Goal: Transaction & Acquisition: Purchase product/service

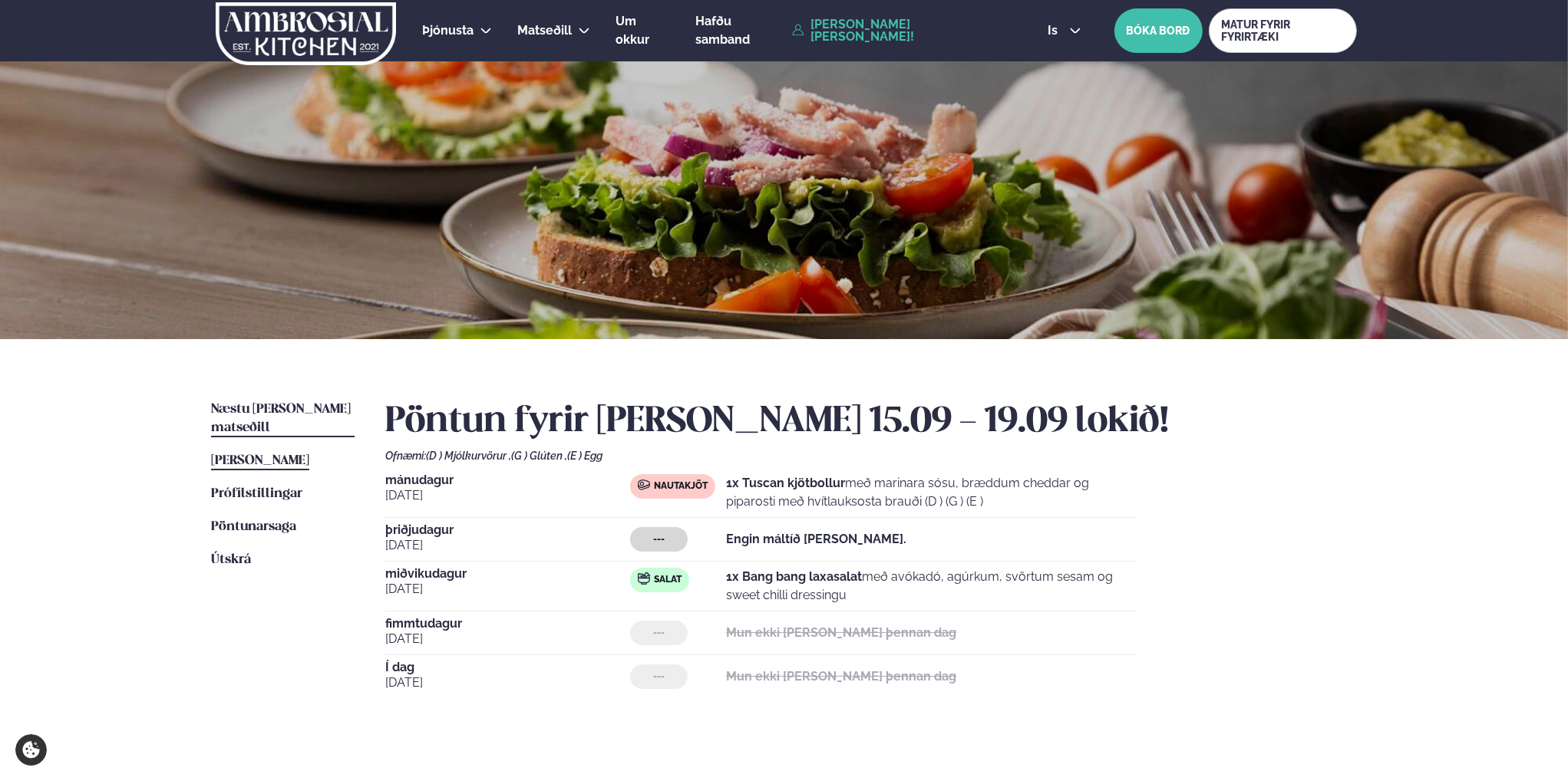
click at [276, 409] on span "Næstu [PERSON_NAME] matseðill" at bounding box center [281, 419] width 140 height 31
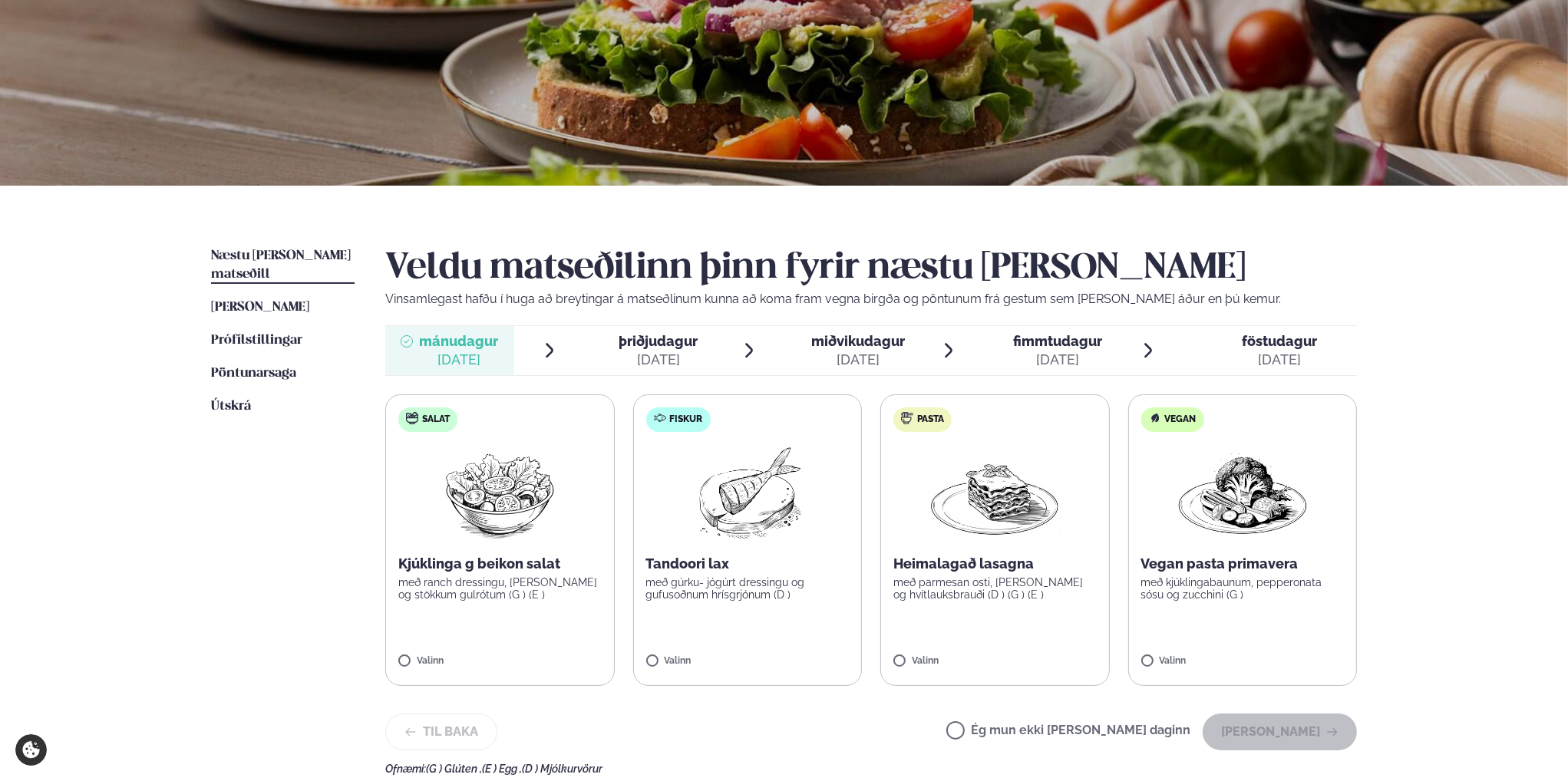
scroll to position [230, 0]
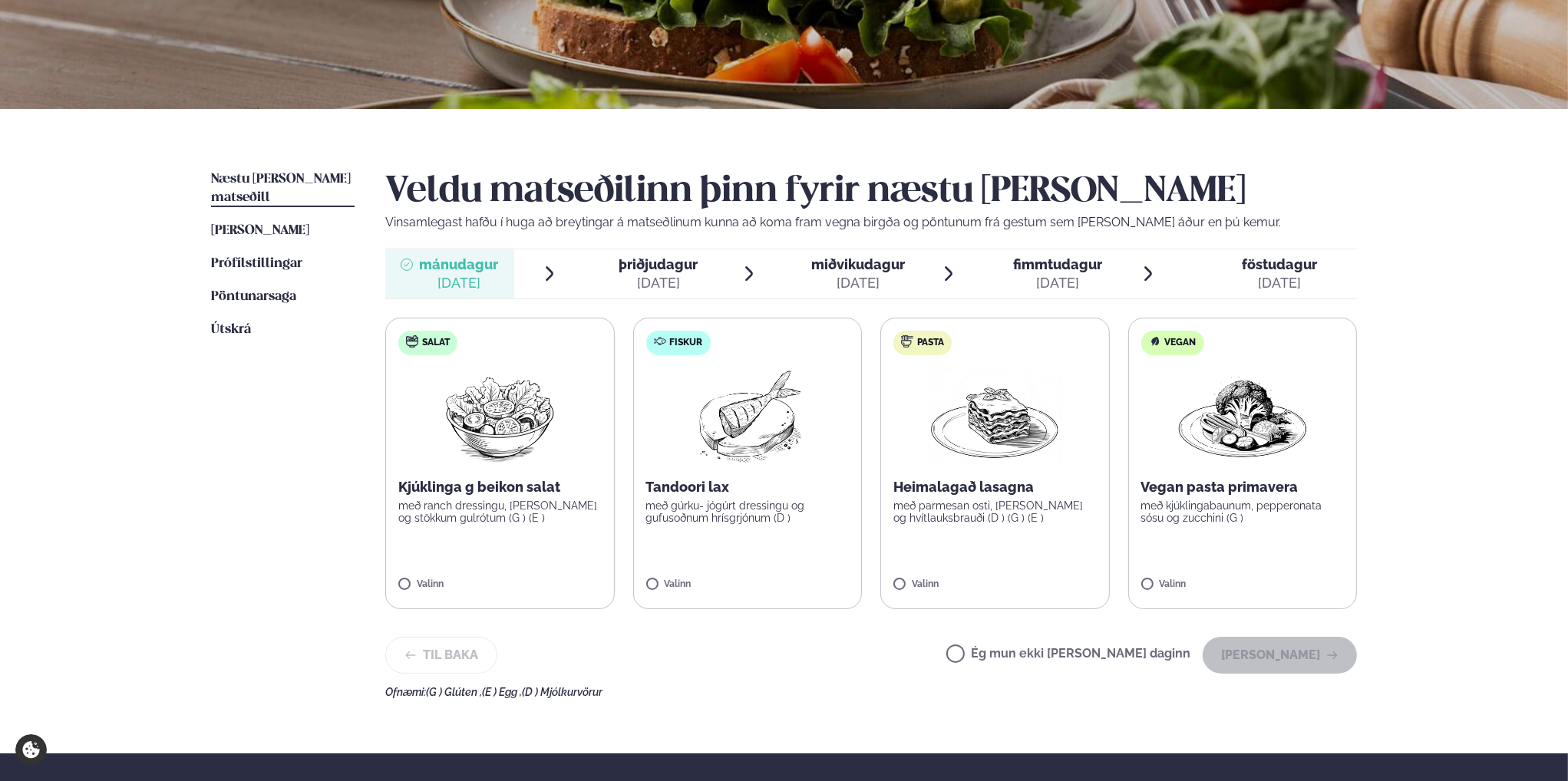
click at [706, 507] on p "með gúrku- jógúrt dressingu og gufusoðnum hrísgrjónum (D )" at bounding box center [748, 512] width 204 height 24
click at [1307, 652] on button "[PERSON_NAME]" at bounding box center [1279, 655] width 154 height 37
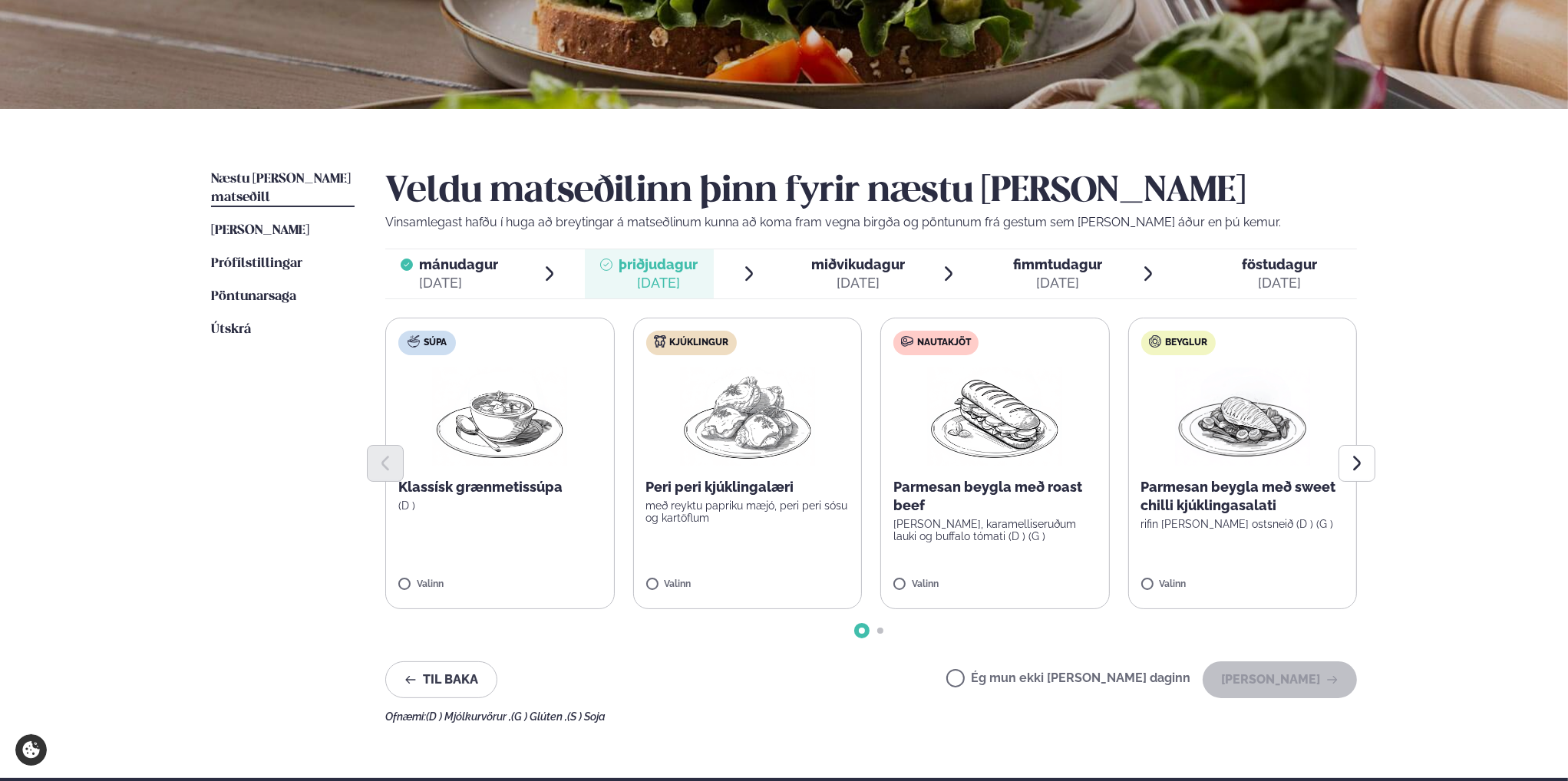
click at [899, 271] on span "miðvikudagur" at bounding box center [858, 264] width 93 height 16
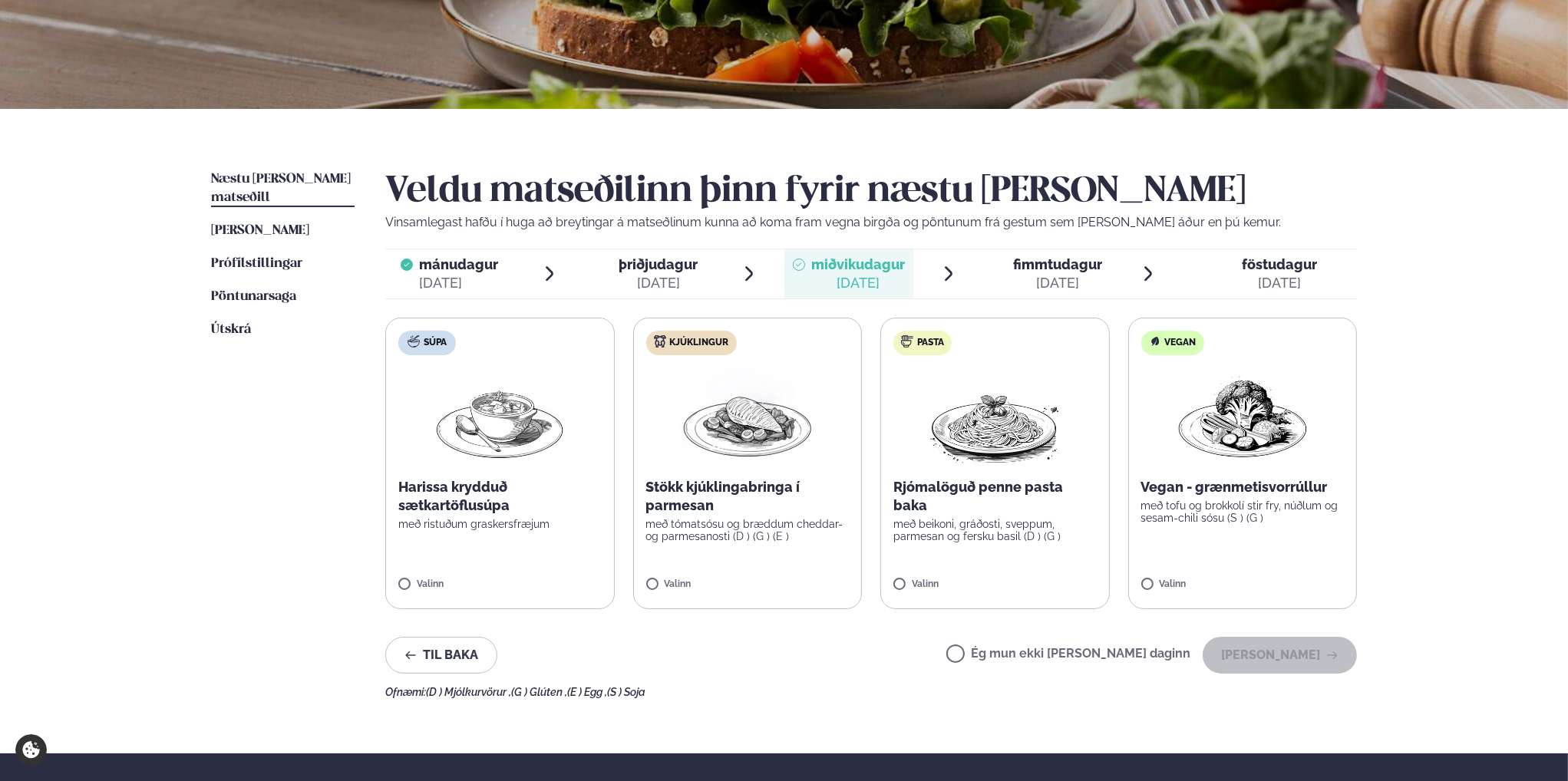
click at [684, 493] on p "Stökk kjúklingabringa í parmesan" at bounding box center [748, 496] width 204 height 37
click at [1252, 663] on button "[PERSON_NAME]" at bounding box center [1279, 655] width 154 height 37
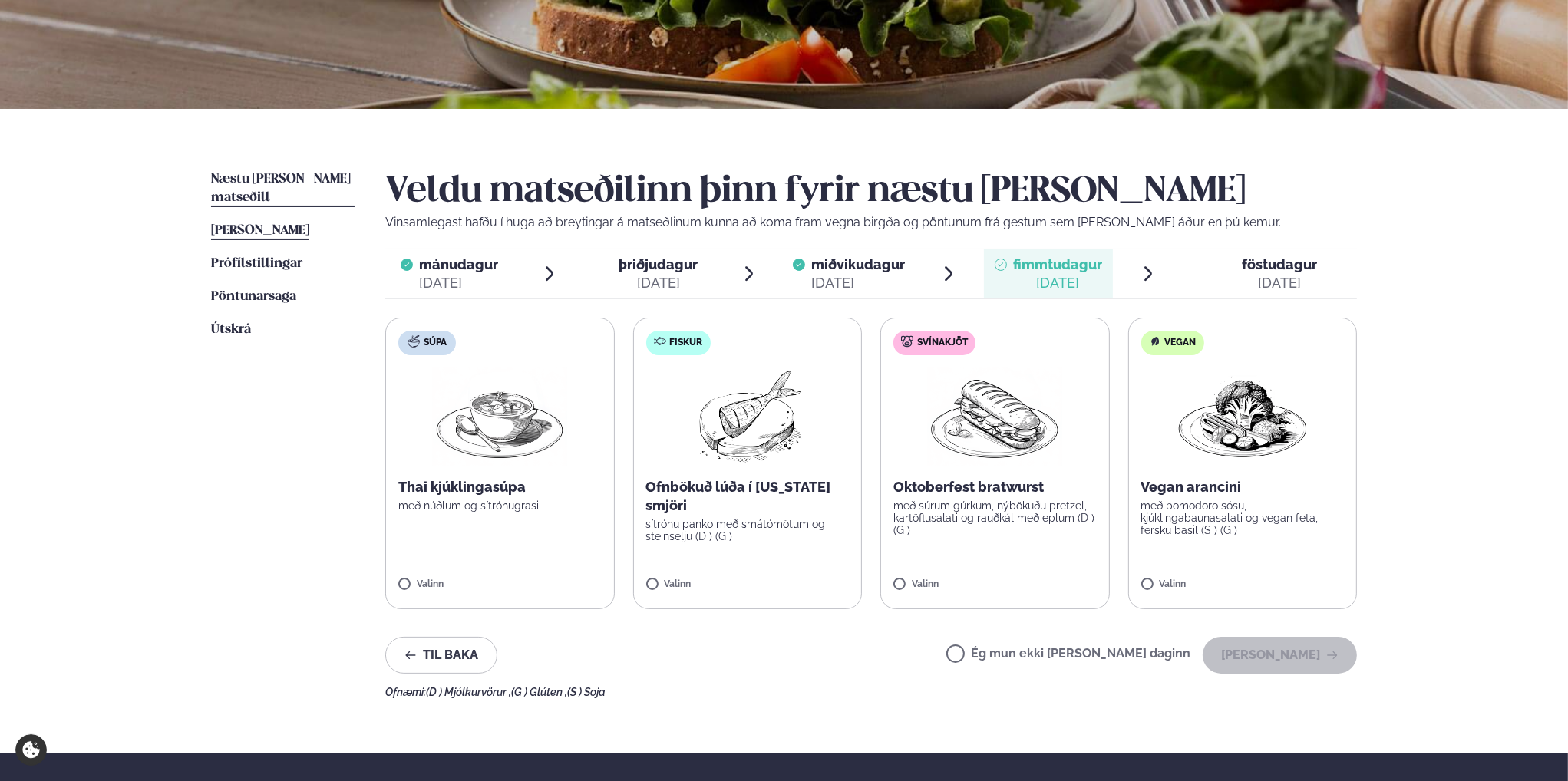
click at [280, 224] on span "[PERSON_NAME]" at bounding box center [261, 230] width 98 height 13
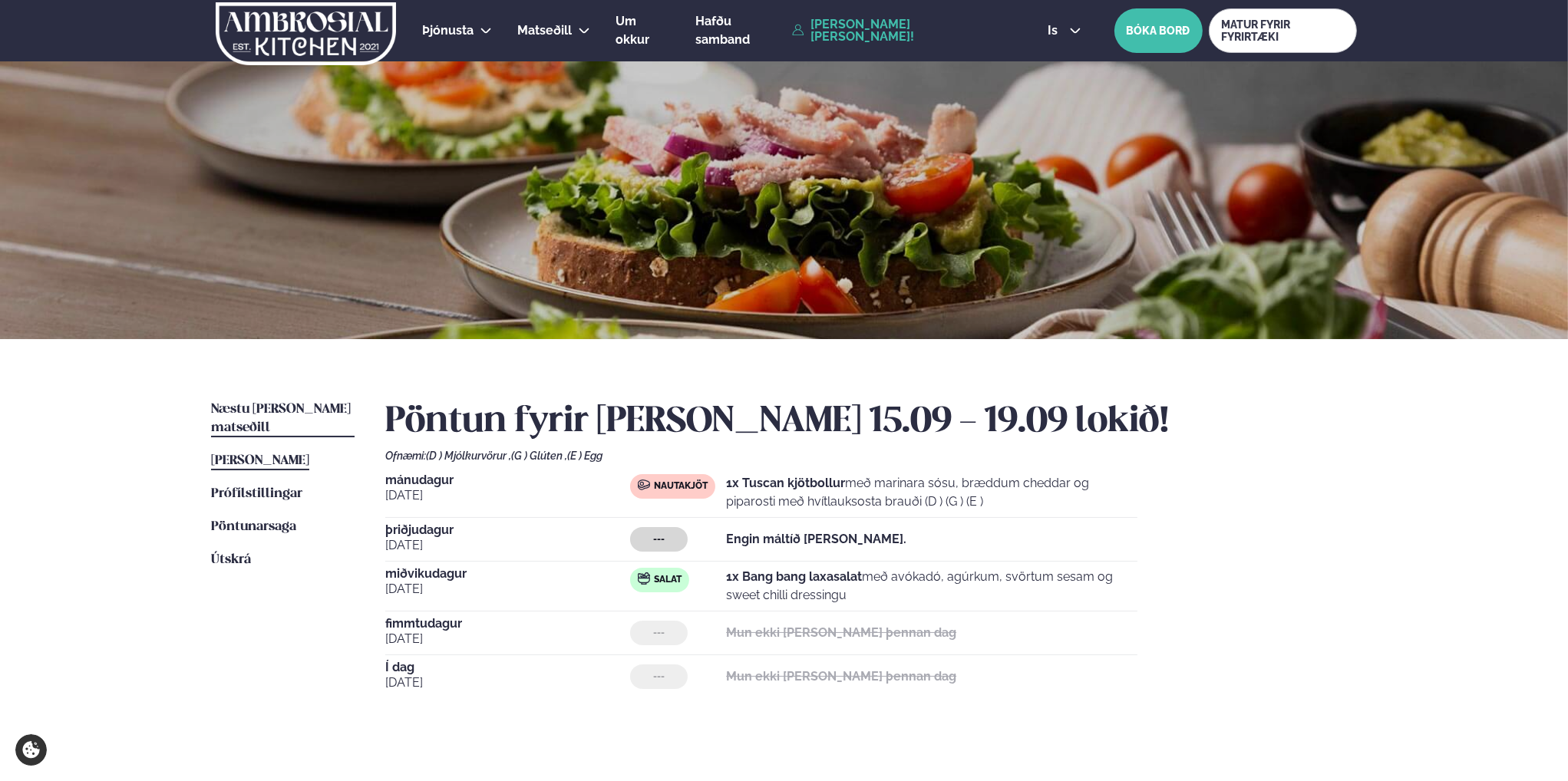
click at [259, 409] on span "Næstu [PERSON_NAME] matseðill" at bounding box center [281, 419] width 140 height 31
